Goal: Book appointment/travel/reservation

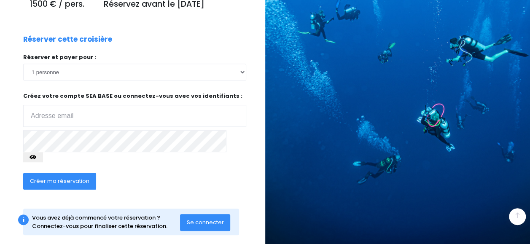
scroll to position [158, 0]
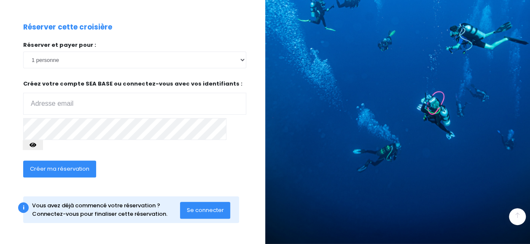
click at [141, 165] on div "Créer ma réservation" at bounding box center [110, 172] width 186 height 32
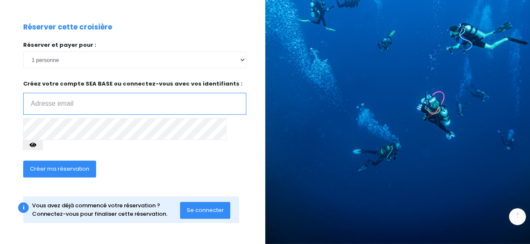
click at [92, 115] on input "email" at bounding box center [134, 104] width 223 height 22
click at [154, 115] on input "email" at bounding box center [134, 104] width 223 height 22
type input "nicolle.guillaume@wanadoo.fr"
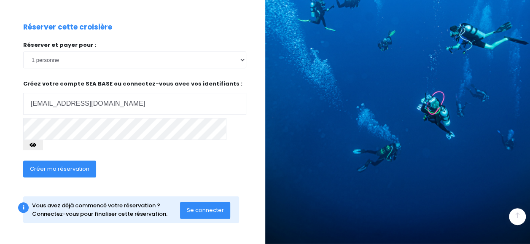
click at [73, 168] on span "Créer ma réservation" at bounding box center [60, 169] width 60 height 8
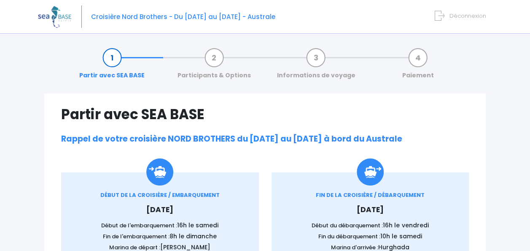
scroll to position [538, 0]
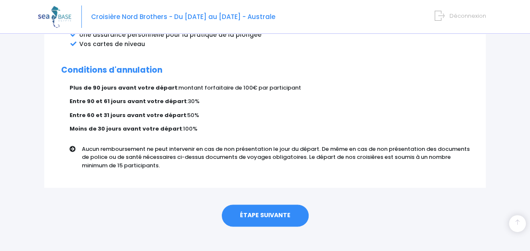
click at [258, 207] on link "ÉTAPE SUIVANTE" at bounding box center [265, 215] width 87 height 22
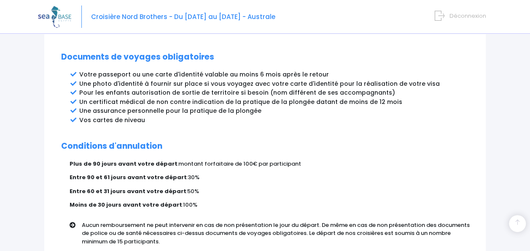
scroll to position [429, 0]
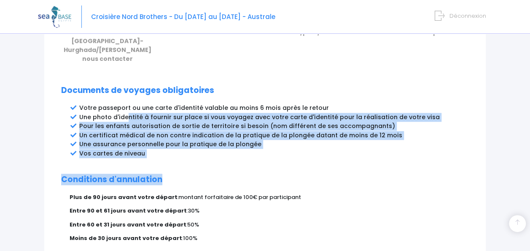
drag, startPoint x: 170, startPoint y: 149, endPoint x: 126, endPoint y: 112, distance: 58.1
drag, startPoint x: 126, startPoint y: 112, endPoint x: 161, endPoint y: 148, distance: 50.7
click at [161, 149] on li "Vos cartes de niveau" at bounding box center [274, 153] width 390 height 9
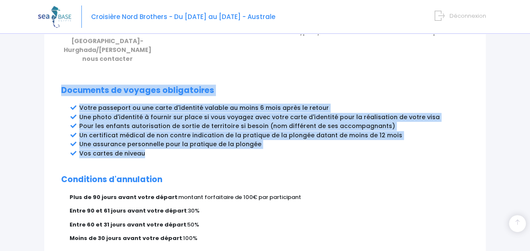
drag, startPoint x: 60, startPoint y: 81, endPoint x: 151, endPoint y: 144, distance: 111.0
copy div "Documents de voyages obligatoires Votre passeport ou une carte d'identité valab…"
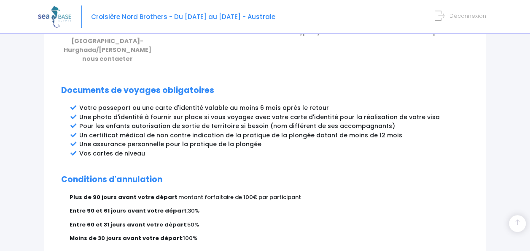
click at [319, 220] on p "Entre 60 et 31 jours avant votre départ : 50%" at bounding box center [270, 224] width 400 height 8
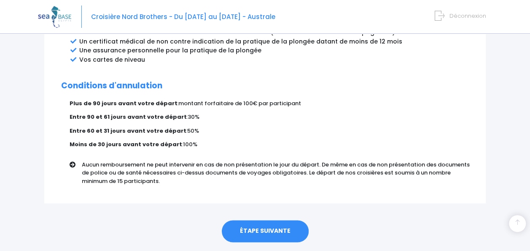
scroll to position [528, 0]
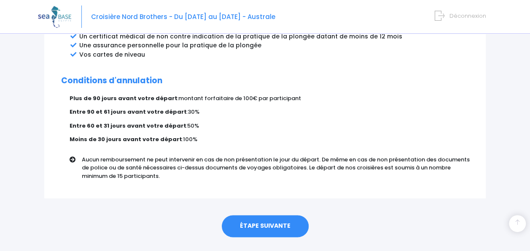
click at [276, 217] on link "ÉTAPE SUIVANTE" at bounding box center [265, 226] width 87 height 22
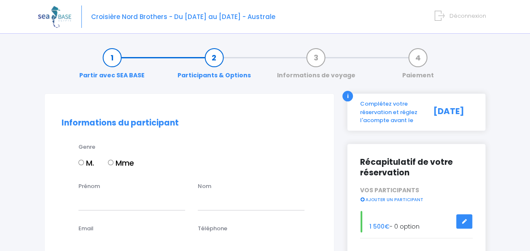
click at [80, 160] on input "M." at bounding box center [80, 162] width 5 height 5
radio input "true"
click at [95, 199] on input "Prénom" at bounding box center [131, 201] width 107 height 17
type input "GUILLAUME"
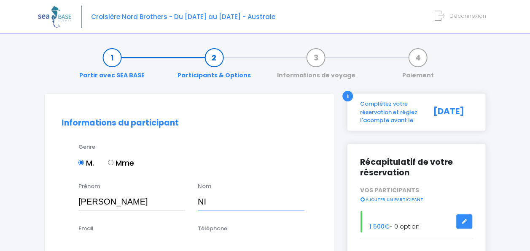
type input "NICOLLE"
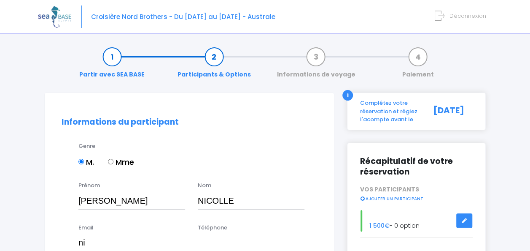
type input "nicolle.guillaume@wanadoo.fr"
click at [173, 243] on input "nicolle.guillaume@wanadoo.fr" at bounding box center [131, 242] width 107 height 17
drag, startPoint x: 181, startPoint y: 243, endPoint x: 177, endPoint y: 199, distance: 44.5
click at [173, 243] on input "nicolle.guillaume@wanadoo.fr" at bounding box center [131, 242] width 107 height 17
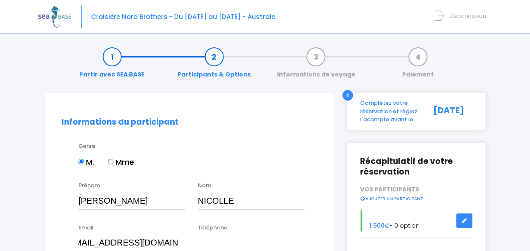
scroll to position [0, 0]
click at [234, 242] on input "Téléphone" at bounding box center [251, 242] width 107 height 17
type input "0659361747"
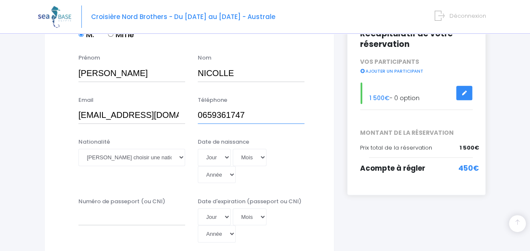
scroll to position [130, 0]
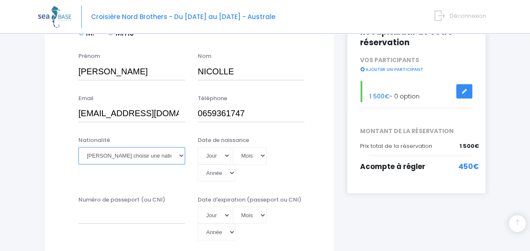
click at [177, 153] on select "Veuillez choisir une nationalité Afghane Albanaise Algerienne Allemande America…" at bounding box center [131, 155] width 107 height 17
select select "Française"
click at [78, 147] on select "Veuillez choisir une nationalité Afghane Albanaise Algerienne Allemande America…" at bounding box center [131, 155] width 107 height 17
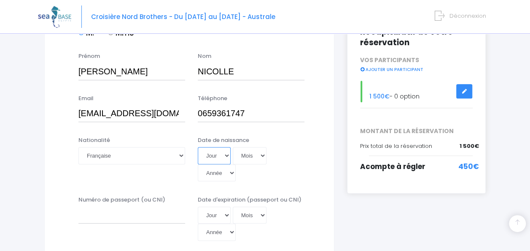
click at [225, 151] on select "Jour 01 02 03 04 05 06 07 08 09 10 11 12 13 14 15 16 17 18 19 20 21 22 23 24 25…" at bounding box center [214, 155] width 33 height 17
select select "17"
click at [198, 147] on select "Jour 01 02 03 04 05 06 07 08 09 10 11 12 13 14 15 16 17 18 19 20 21 22 23 24 25…" at bounding box center [214, 155] width 33 height 17
click at [268, 157] on div "Jour 01 02 03 04 05 06 07 08 09 10 11 12 13 14 15 16 17 18 19 20 21 22 23 24 25…" at bounding box center [251, 164] width 107 height 34
click at [262, 154] on select "Mois 01 02 03 04 05 06 07 08 09 10 11 12" at bounding box center [250, 155] width 34 height 17
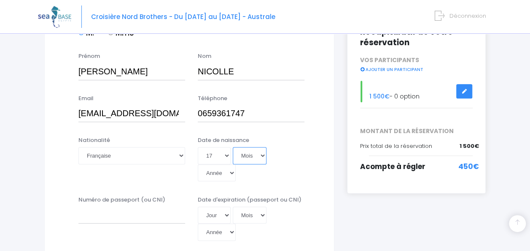
select select "05"
click at [233, 147] on select "Mois 01 02 03 04 05 06 07 08 09 10 11 12" at bounding box center [250, 155] width 34 height 17
click at [223, 177] on select "Année 2045 2044 2043 2042 2041 2040 2039 2038 2037 2036 2035 2034 2033 2032 203…" at bounding box center [217, 172] width 38 height 17
select select "1981"
click at [198, 164] on select "Année 2045 2044 2043 2042 2041 2040 2039 2038 2037 2036 2035 2034 2033 2032 203…" at bounding box center [217, 172] width 38 height 17
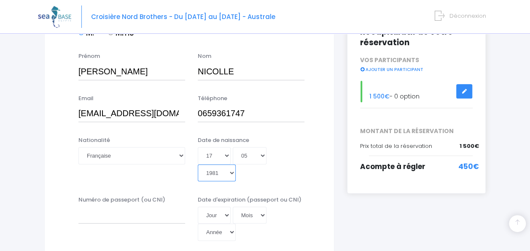
type input "1981-05-17"
click at [126, 219] on input "Numéro de passeport (ou CNI)" at bounding box center [131, 214] width 107 height 17
type input "190776351567"
click at [226, 213] on select "Jour 01 02 03 04 05 06 07 08 09 10 11 12 13 14 15 16 17 18 19 20 21 22 23 24 25…" at bounding box center [214, 214] width 33 height 17
select select "08"
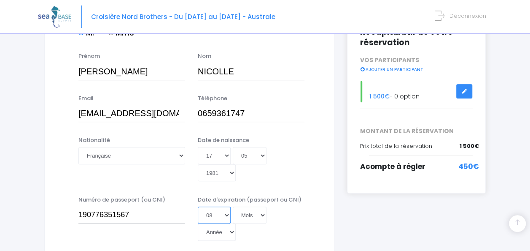
click at [198, 206] on select "Jour 01 02 03 04 05 06 07 08 09 10 11 12 13 14 15 16 17 18 19 20 21 22 23 24 25…" at bounding box center [214, 214] width 33 height 17
click at [265, 219] on select "Mois 01 02 03 04 05 06 07 08 09 10 11 12" at bounding box center [250, 214] width 34 height 17
select select "07"
click at [233, 206] on select "Mois 01 02 03 04 05 06 07 08 09 10 11 12" at bounding box center [250, 214] width 34 height 17
click at [227, 238] on select "Année 2045 2044 2043 2042 2041 2040 2039 2038 2037 2036 2035 2034 2033 2032 203…" at bounding box center [217, 231] width 38 height 17
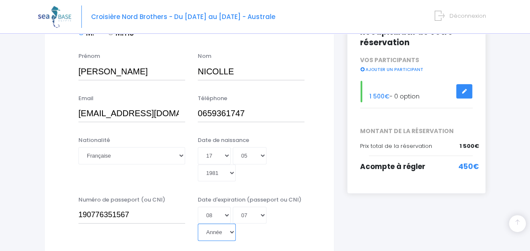
select select "2034"
click at [198, 223] on select "Année 2045 2044 2043 2042 2041 2040 2039 2038 2037 2036 2035 2034 2033 2032 203…" at bounding box center [217, 231] width 38 height 17
type input "2034-07-08"
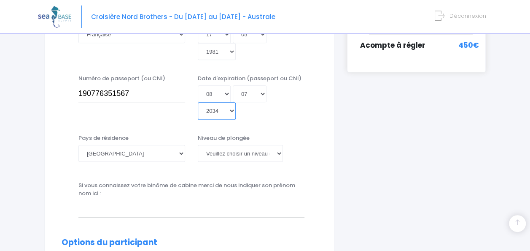
scroll to position [257, 0]
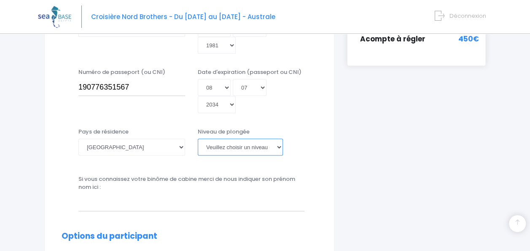
click at [279, 143] on select "Veuillez choisir un niveau de plongée Non plongeur Junior OW diver Adventure OW…" at bounding box center [240, 146] width 85 height 17
select select "N2"
click at [198, 138] on select "Veuillez choisir un niveau de plongée Non plongeur Junior OW diver Adventure OW…" at bounding box center [240, 146] width 85 height 17
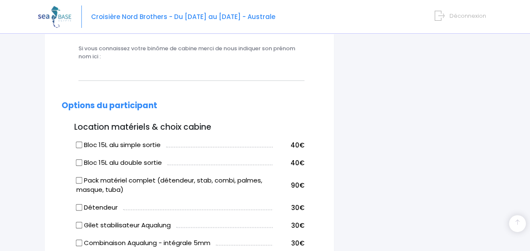
scroll to position [389, 0]
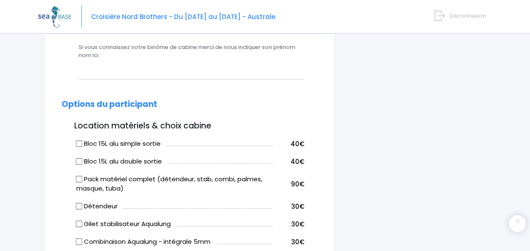
click at [80, 142] on input "Bloc 15L alu simple sortie" at bounding box center [79, 143] width 7 height 7
checkbox input "true"
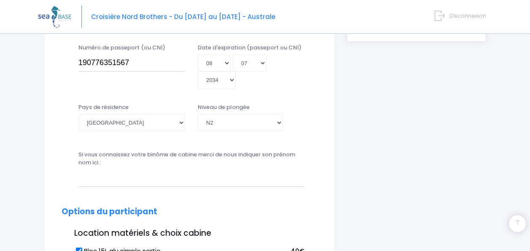
scroll to position [263, 0]
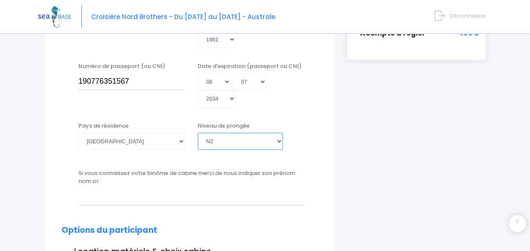
click at [277, 146] on select "Veuillez choisir un niveau de plongée Non plongeur Junior OW diver Adventure OW…" at bounding box center [240, 141] width 85 height 17
click at [198, 133] on select "Veuillez choisir un niveau de plongée Non plongeur Junior OW diver Adventure OW…" at bounding box center [240, 141] width 85 height 17
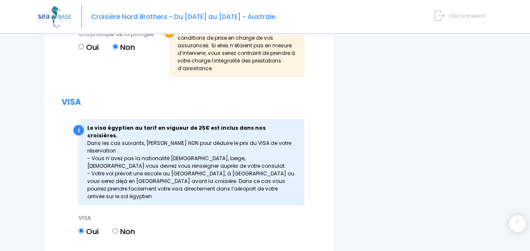
scroll to position [1009, 0]
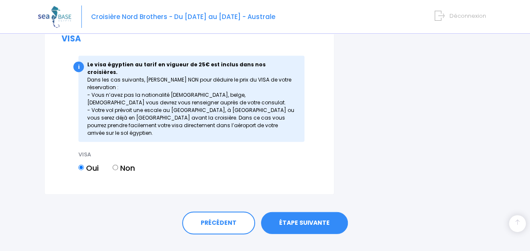
click at [315, 212] on link "ÉTAPE SUIVANTE" at bounding box center [304, 223] width 87 height 22
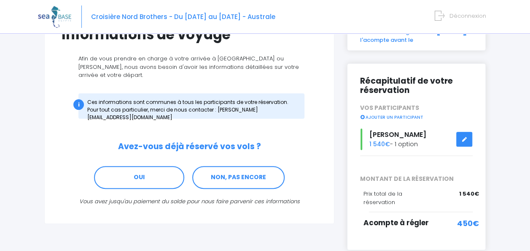
scroll to position [79, 0]
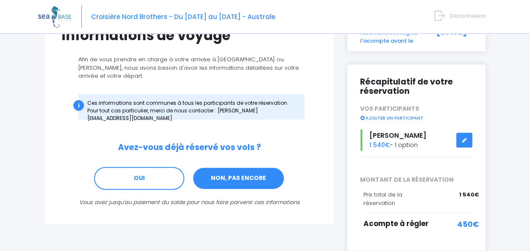
click at [236, 167] on link "NON, PAS ENCORE" at bounding box center [238, 178] width 92 height 23
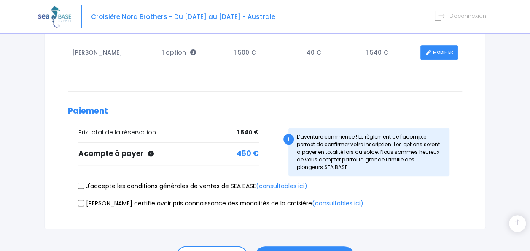
scroll to position [191, 0]
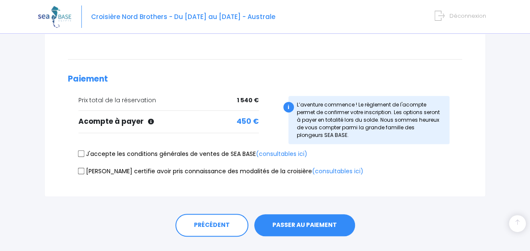
click at [83, 152] on input "J'accepte les conditions générales de ventes de SEA BASE (consultables ici)" at bounding box center [81, 153] width 7 height 7
checkbox input "true"
click at [78, 168] on input "Je certifie avoir pris connaissance des modalités de la croisière (consultables…" at bounding box center [81, 170] width 7 height 7
checkbox input "true"
click at [301, 225] on button "PASSER AU PAIEMENT" at bounding box center [304, 225] width 101 height 22
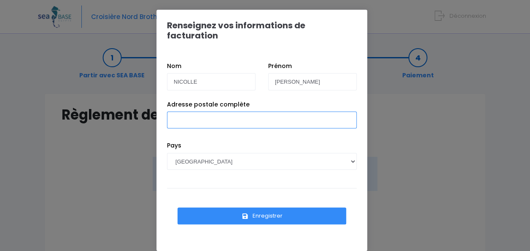
click at [224, 113] on input "Adresse postale complète" at bounding box center [262, 119] width 190 height 17
type input "5 RUE EMILE DUPLOYE 76000 ROUEN"
click at [238, 207] on button "Enregistrer" at bounding box center [262, 215] width 169 height 17
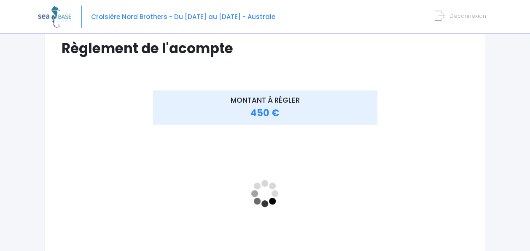
scroll to position [68, 0]
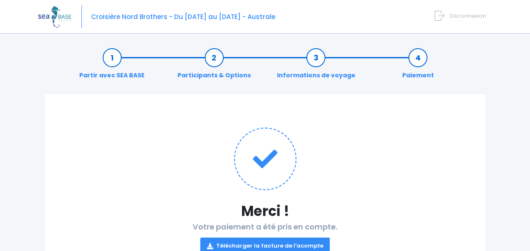
click at [257, 242] on link "Télécharger la facture de l'acompte" at bounding box center [265, 245] width 130 height 17
click at [471, 14] on span "Déconnexion" at bounding box center [468, 16] width 37 height 8
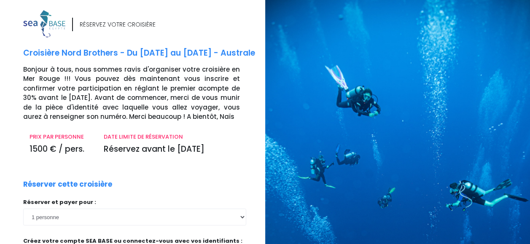
scroll to position [151, 0]
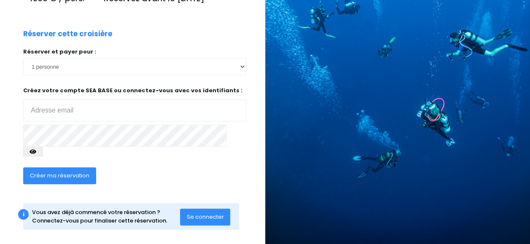
type input "[EMAIL_ADDRESS][DOMAIN_NAME]"
click at [195, 217] on span "Se connecter" at bounding box center [205, 217] width 37 height 8
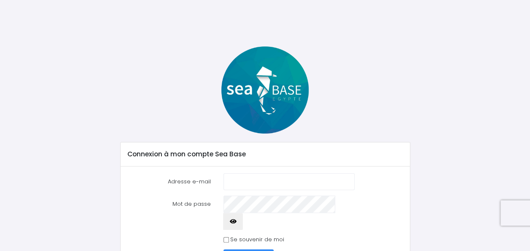
type input "[PERSON_NAME][EMAIL_ADDRESS][DOMAIN_NAME]"
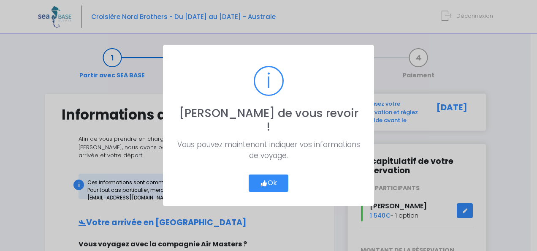
click at [279, 177] on button "Ok" at bounding box center [269, 183] width 40 height 18
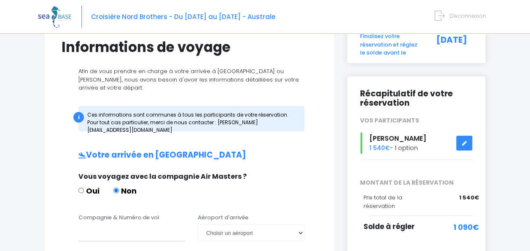
scroll to position [38, 0]
